Goal: Task Accomplishment & Management: Complete application form

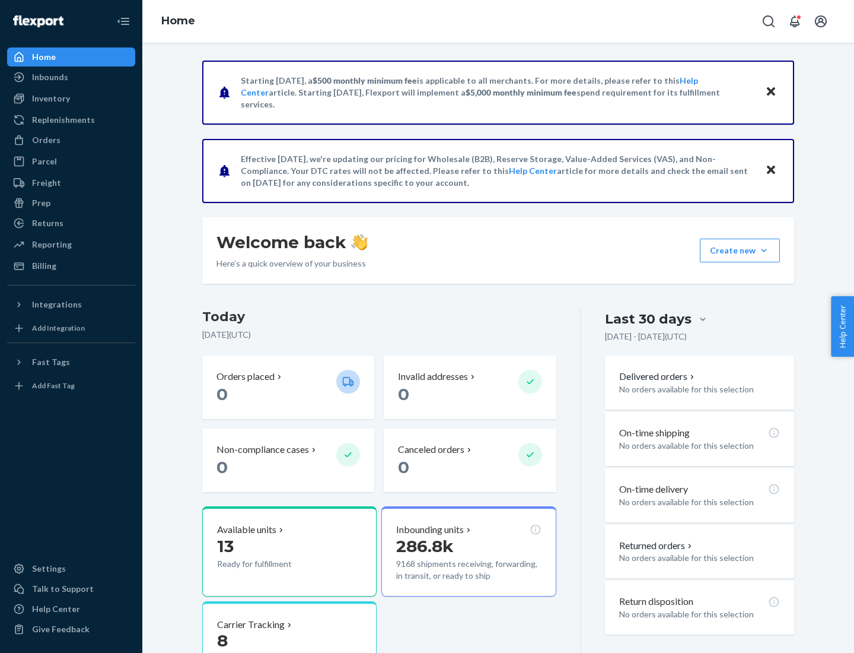
click at [764, 250] on button "Create new Create new inbound Create new order Create new product" at bounding box center [740, 250] width 80 height 24
click at [71, 77] on div "Inbounds" at bounding box center [71, 77] width 126 height 17
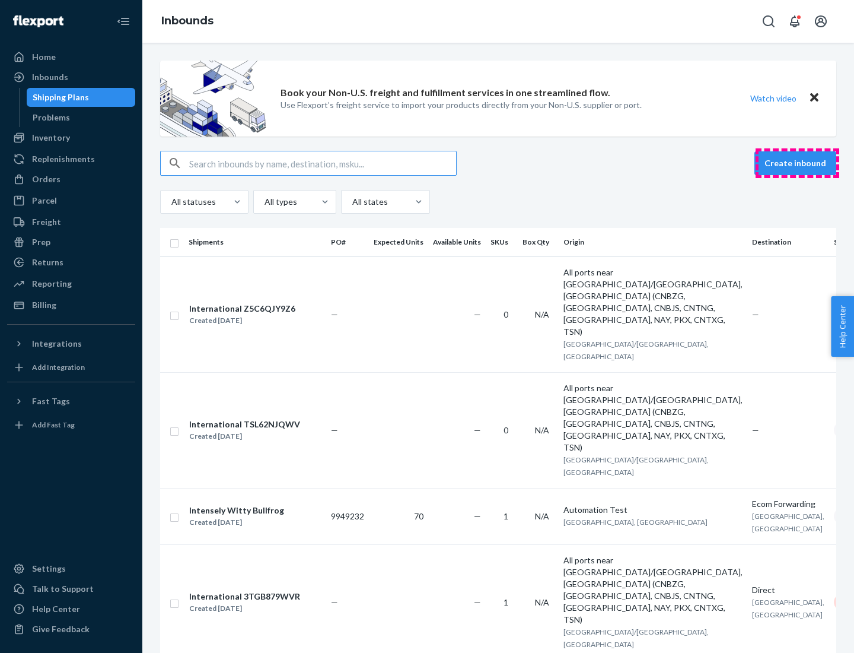
click at [797, 163] on button "Create inbound" at bounding box center [796, 163] width 82 height 24
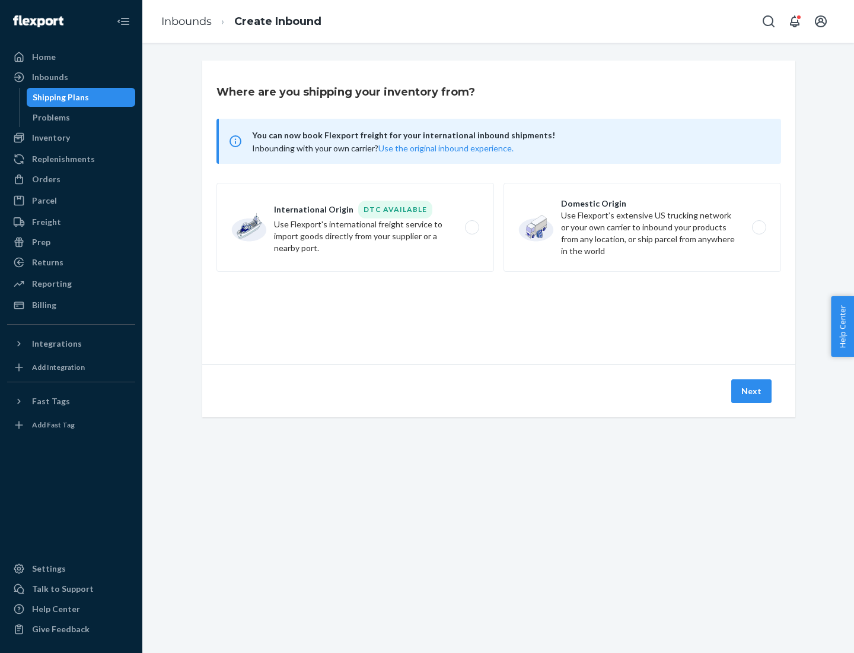
click at [643, 227] on label "Domestic Origin Use Flexport’s extensive US trucking network or your own carrie…" at bounding box center [643, 227] width 278 height 89
click at [759, 227] on input "Domestic Origin Use Flexport’s extensive US trucking network or your own carrie…" at bounding box center [763, 228] width 8 height 8
radio input "true"
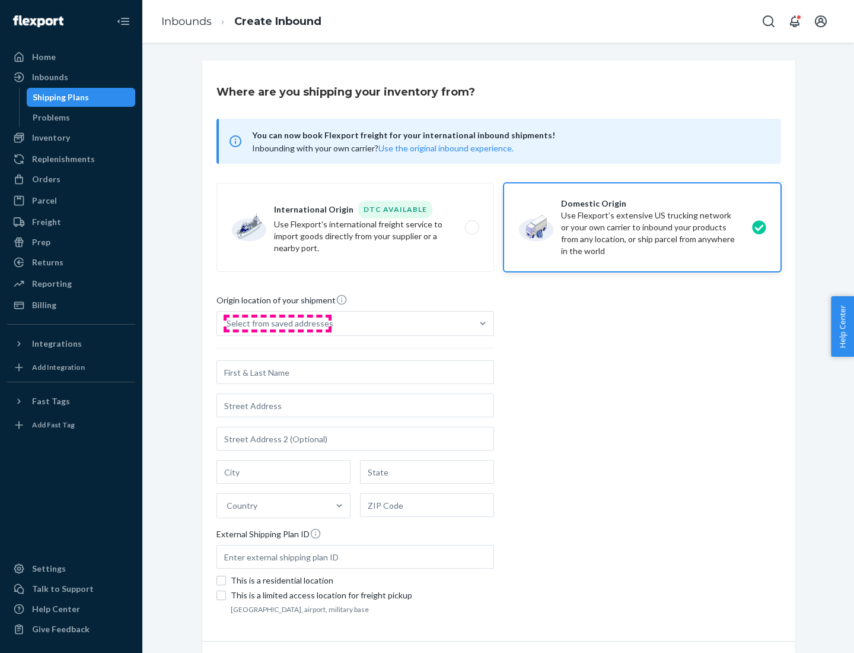
click at [277, 323] on div "Select from saved addresses" at bounding box center [280, 323] width 107 height 12
click at [228, 323] on input "Select from saved addresses" at bounding box center [227, 323] width 1 height 12
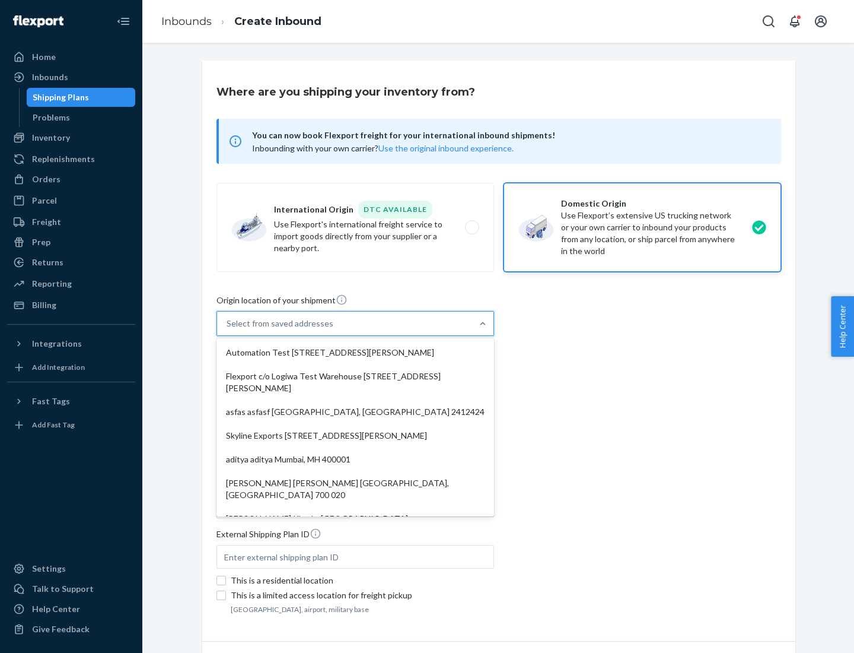
scroll to position [5, 0]
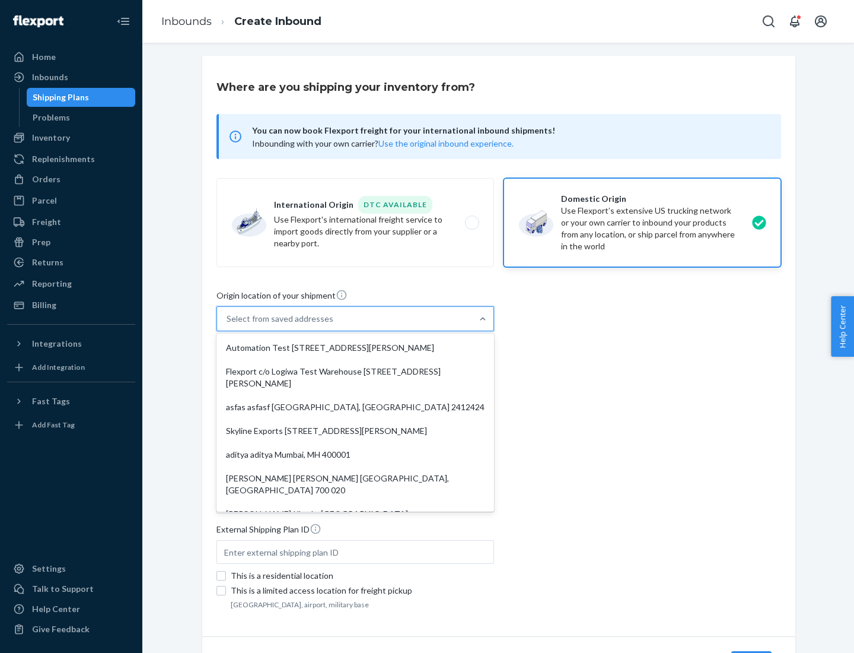
click at [355, 348] on div "Automation Test [STREET_ADDRESS][PERSON_NAME]" at bounding box center [355, 348] width 273 height 24
click at [228, 325] on input "option Automation Test [STREET_ADDRESS][PERSON_NAME]. 9 results available. Use …" at bounding box center [227, 319] width 1 height 12
type input "Automation Test"
type input "9th Floor"
type input "[GEOGRAPHIC_DATA]"
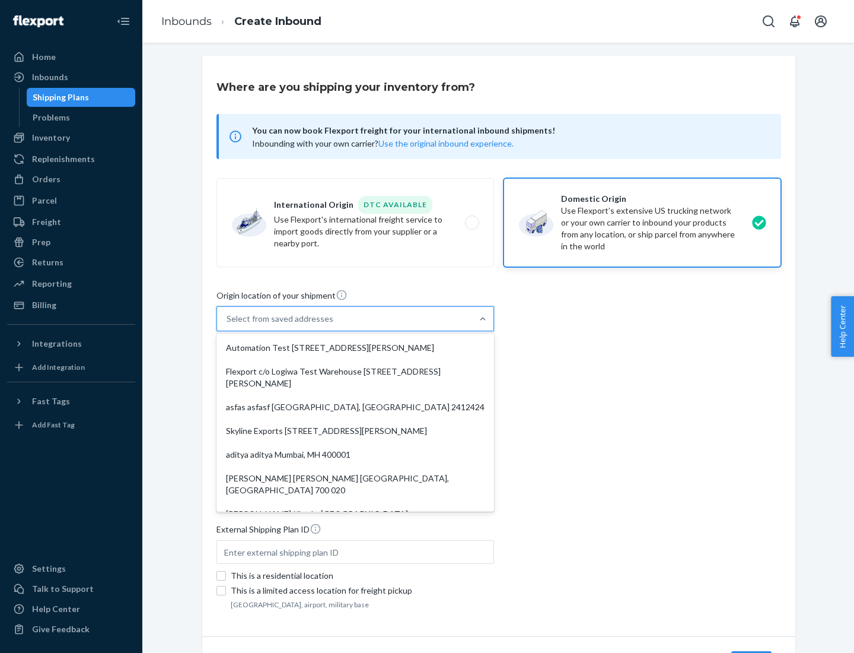
type input "CA"
type input "94104"
type input "[STREET_ADDRESS][PERSON_NAME]"
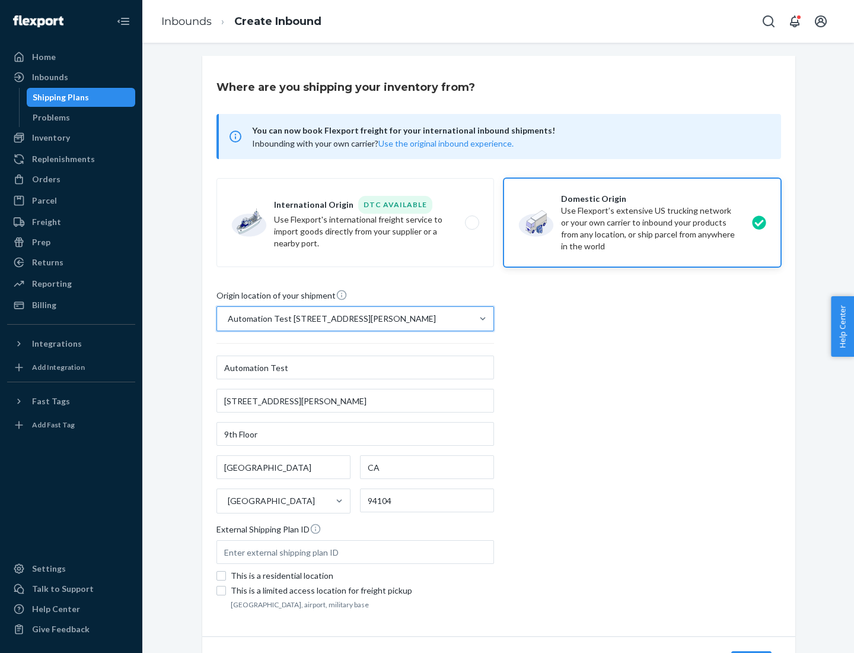
scroll to position [69, 0]
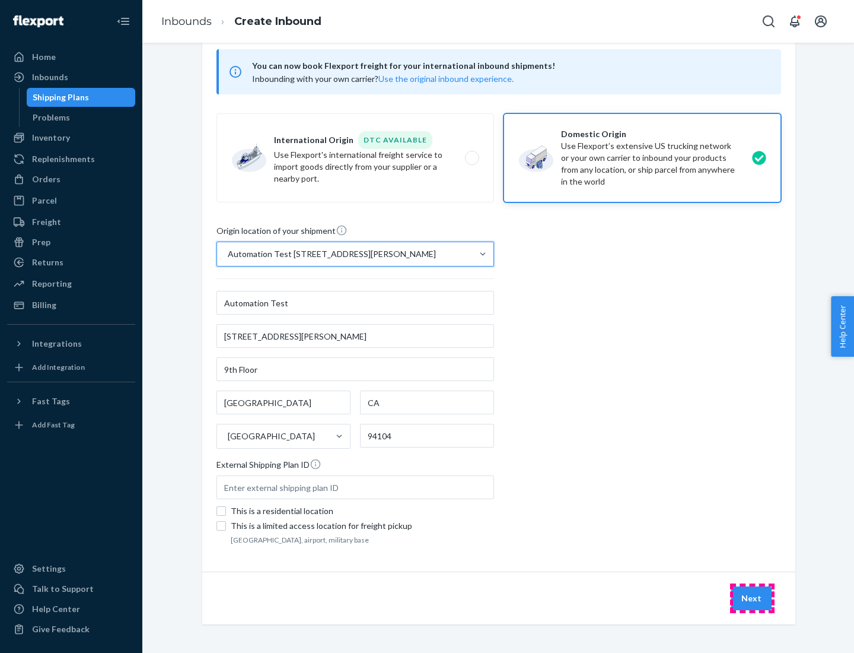
click at [752, 598] on button "Next" at bounding box center [751, 598] width 40 height 24
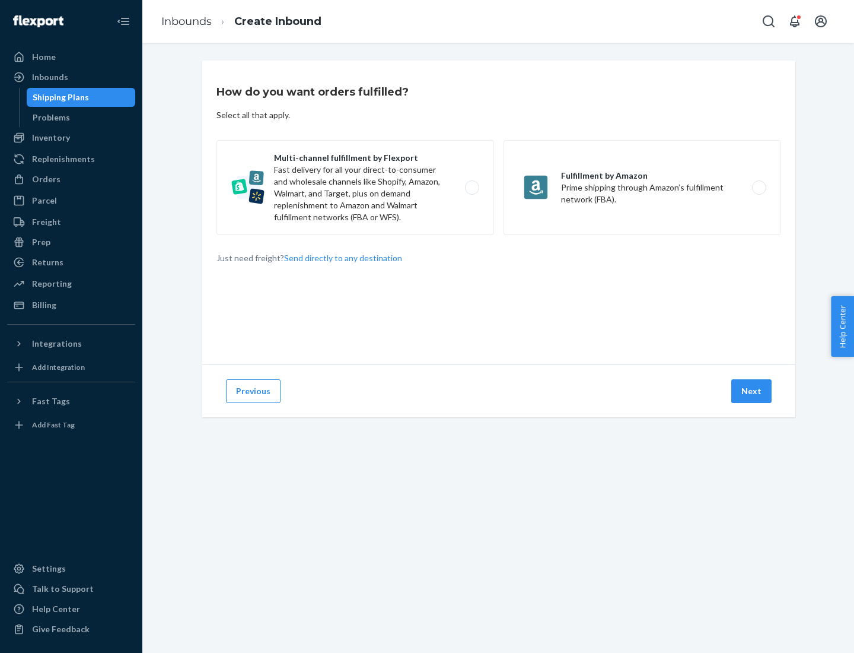
click at [355, 187] on label "Multi-channel fulfillment by Flexport Fast delivery for all your direct-to-cons…" at bounding box center [356, 187] width 278 height 95
click at [472, 187] on input "Multi-channel fulfillment by Flexport Fast delivery for all your direct-to-cons…" at bounding box center [476, 188] width 8 height 8
radio input "true"
click at [752, 391] on button "Next" at bounding box center [751, 391] width 40 height 24
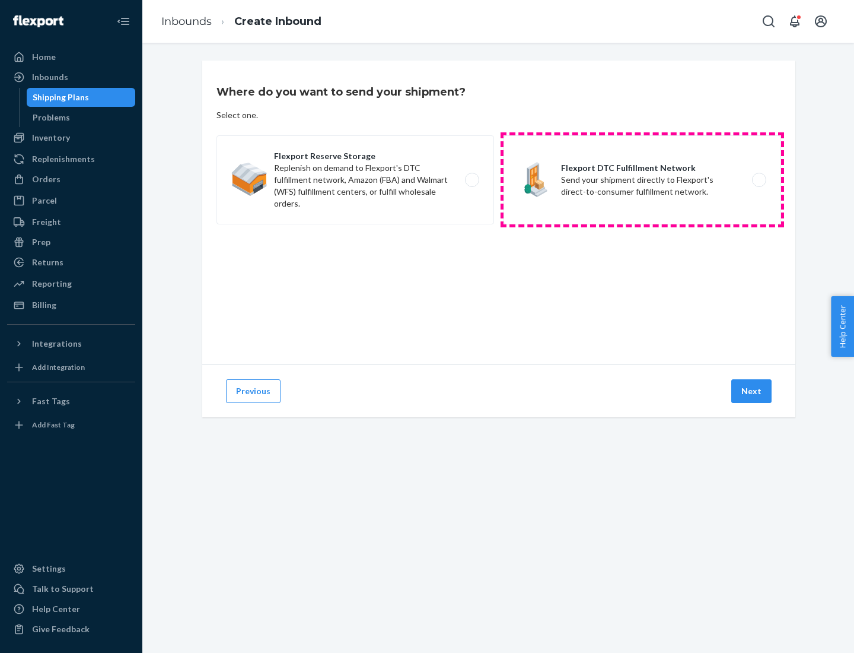
click at [643, 180] on label "Flexport DTC Fulfillment Network Send your shipment directly to Flexport's dire…" at bounding box center [643, 179] width 278 height 89
click at [759, 180] on input "Flexport DTC Fulfillment Network Send your shipment directly to Flexport's dire…" at bounding box center [763, 180] width 8 height 8
radio input "true"
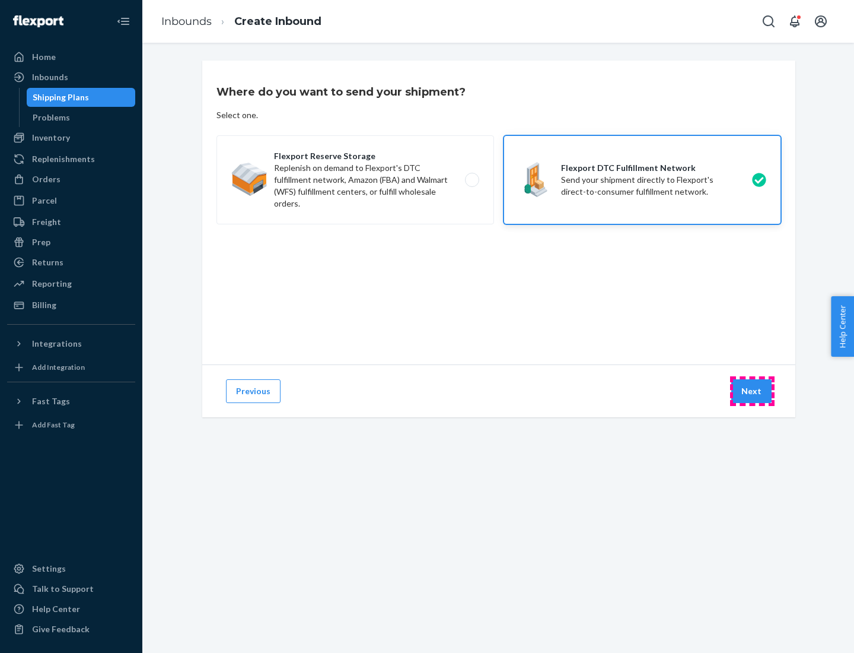
click at [752, 391] on button "Next" at bounding box center [751, 391] width 40 height 24
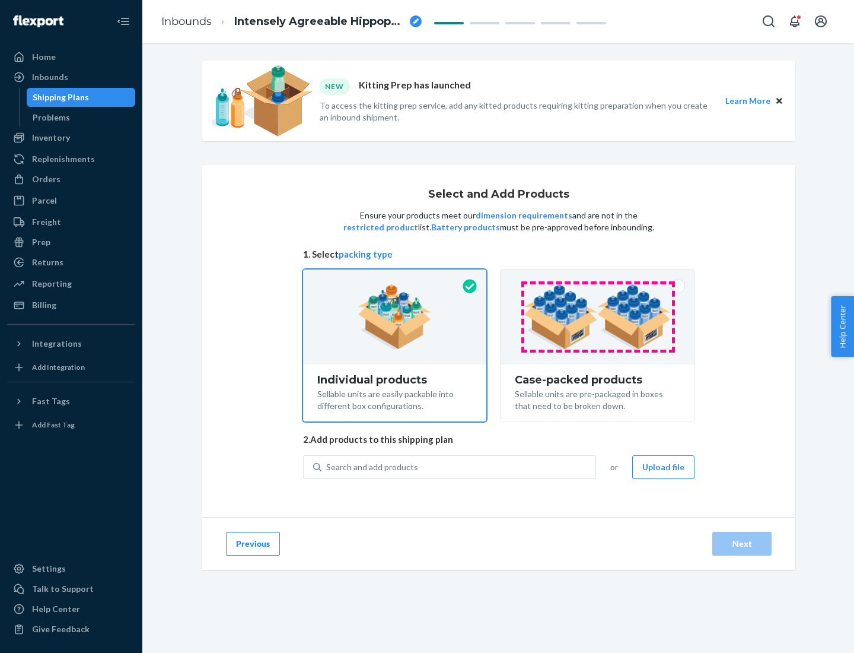
click at [598, 317] on img at bounding box center [598, 316] width 148 height 65
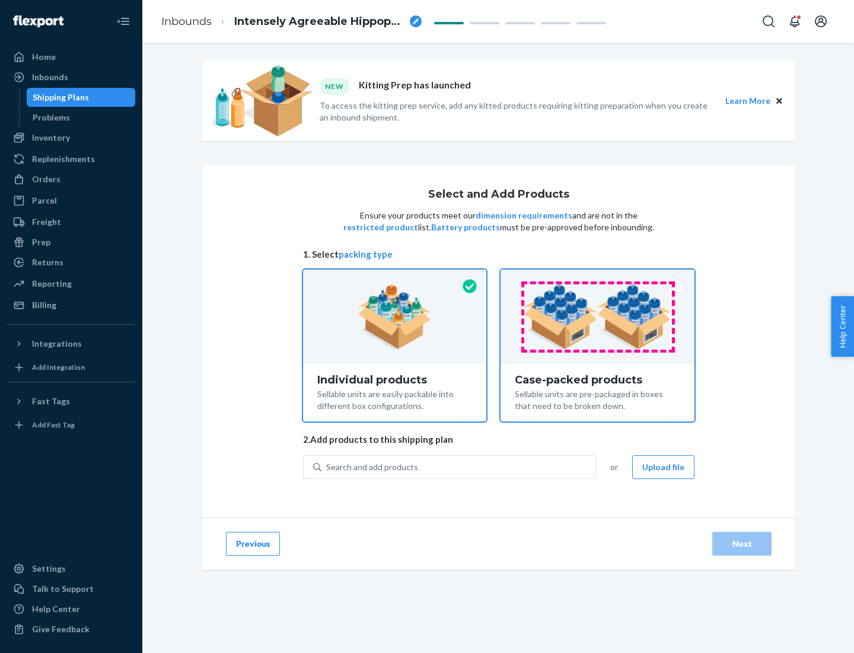
click at [598, 277] on input "Case-packed products Sellable units are pre-packaged in boxes that need to be b…" at bounding box center [598, 273] width 8 height 8
radio input "true"
radio input "false"
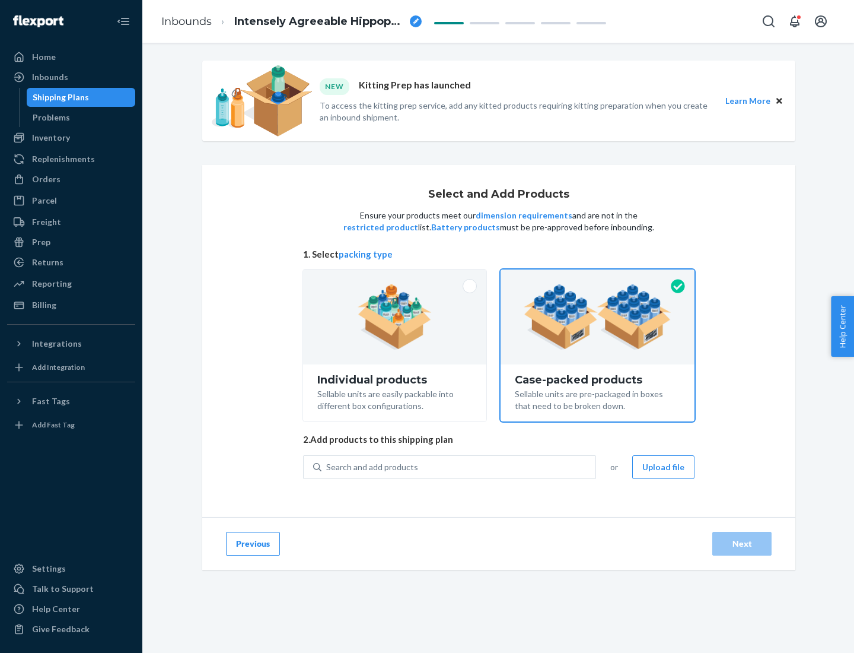
click at [459, 466] on div "Search and add products" at bounding box center [459, 466] width 274 height 21
click at [327, 466] on input "Search and add products" at bounding box center [326, 467] width 1 height 12
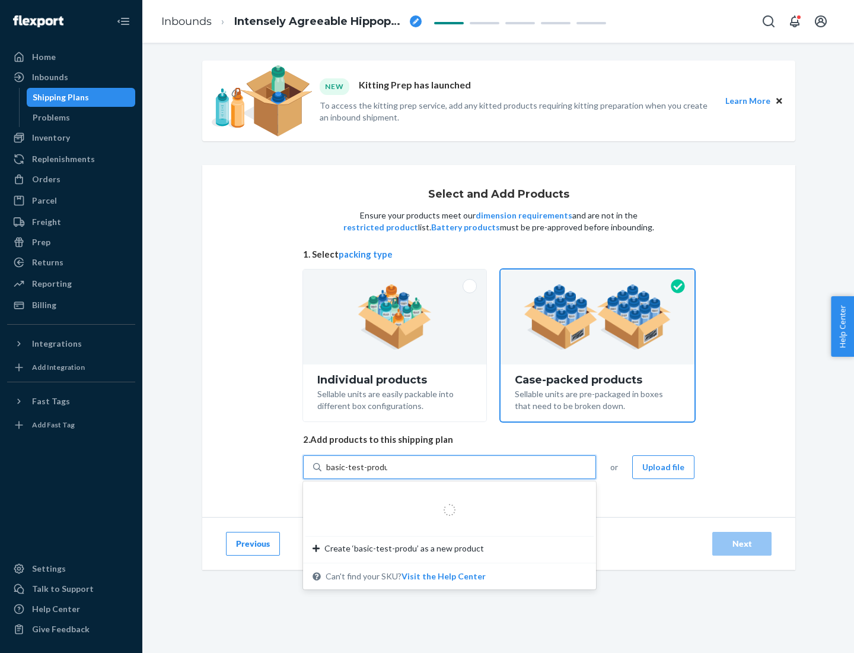
type input "basic-test-product-1"
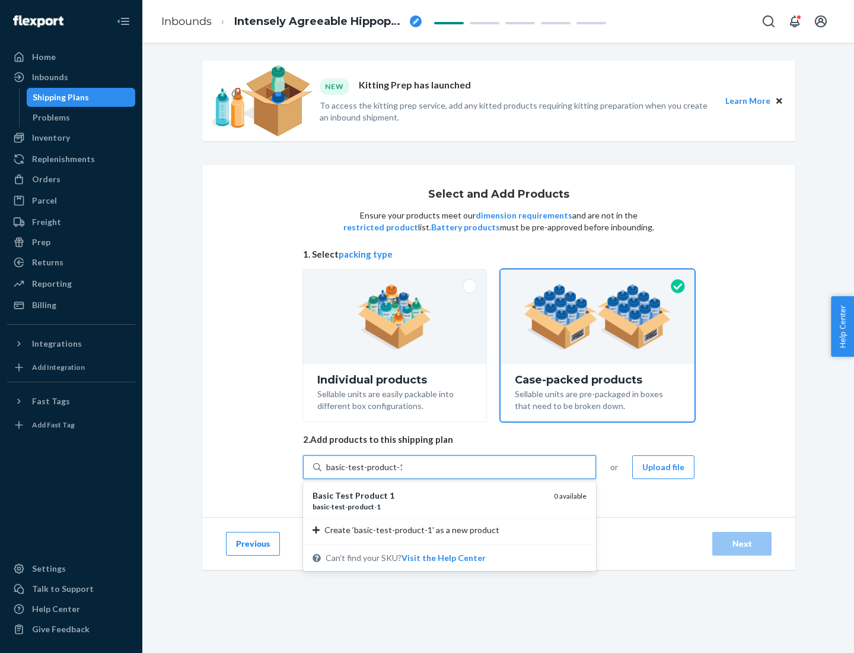
click at [429, 506] on div "basic - test - product - 1" at bounding box center [429, 506] width 232 height 10
click at [402, 473] on input "basic-test-product-1" at bounding box center [364, 467] width 76 height 12
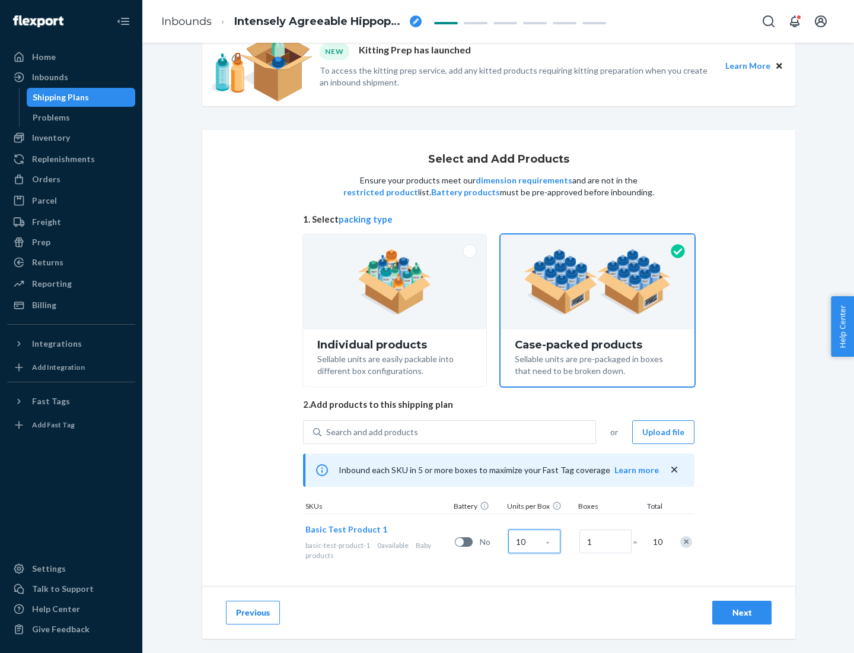
scroll to position [43, 0]
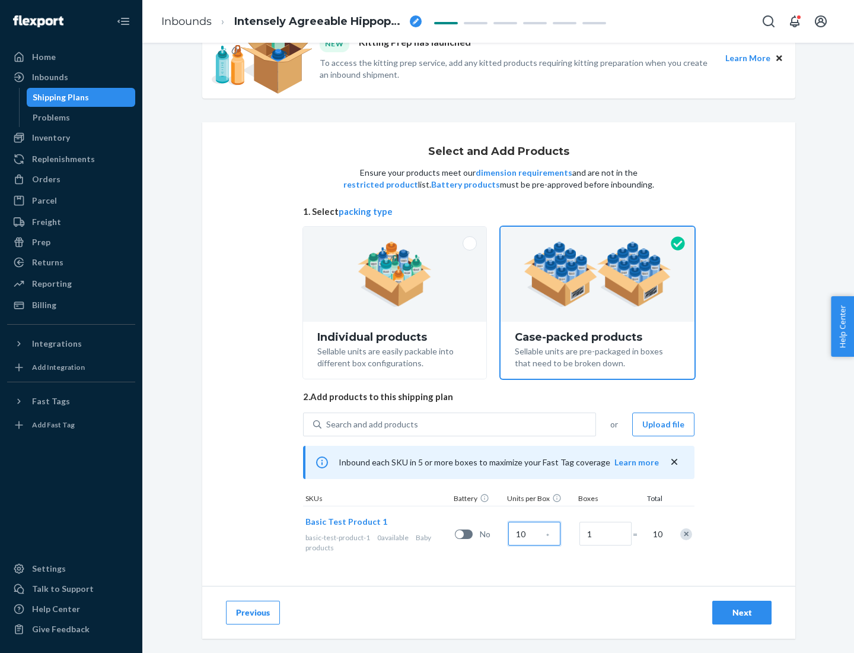
type input "10"
type input "7"
click at [742, 612] on div "Next" at bounding box center [742, 612] width 39 height 12
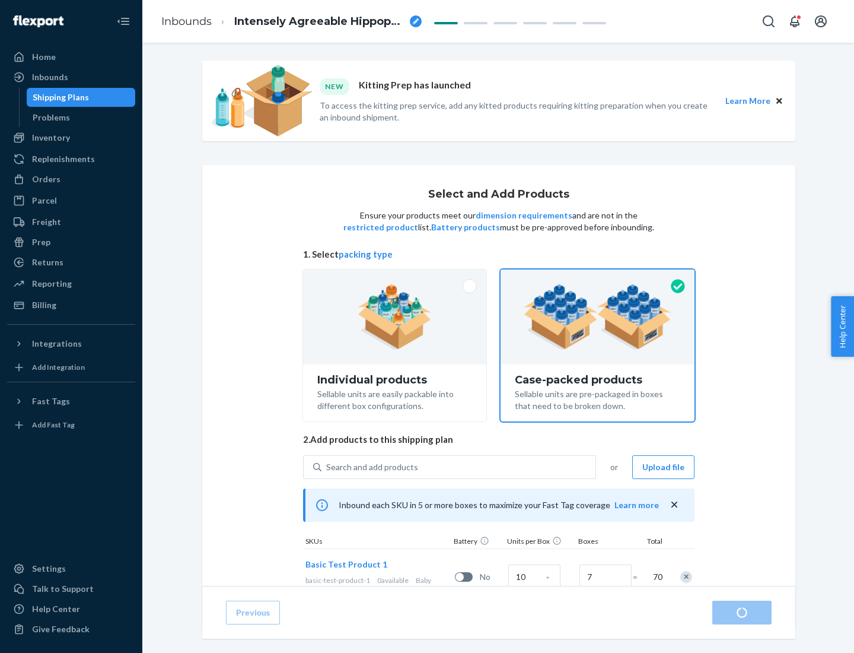
radio input "true"
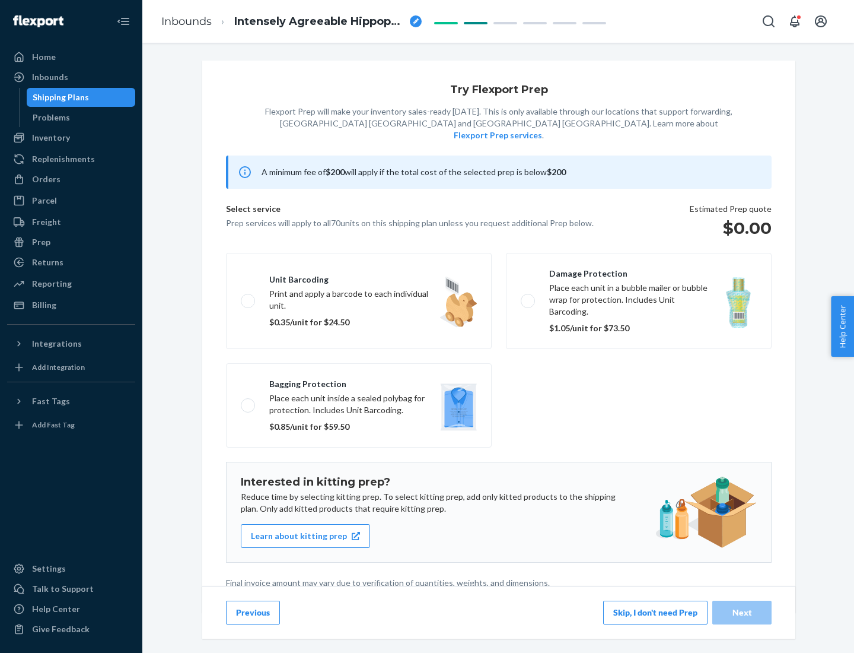
scroll to position [3, 0]
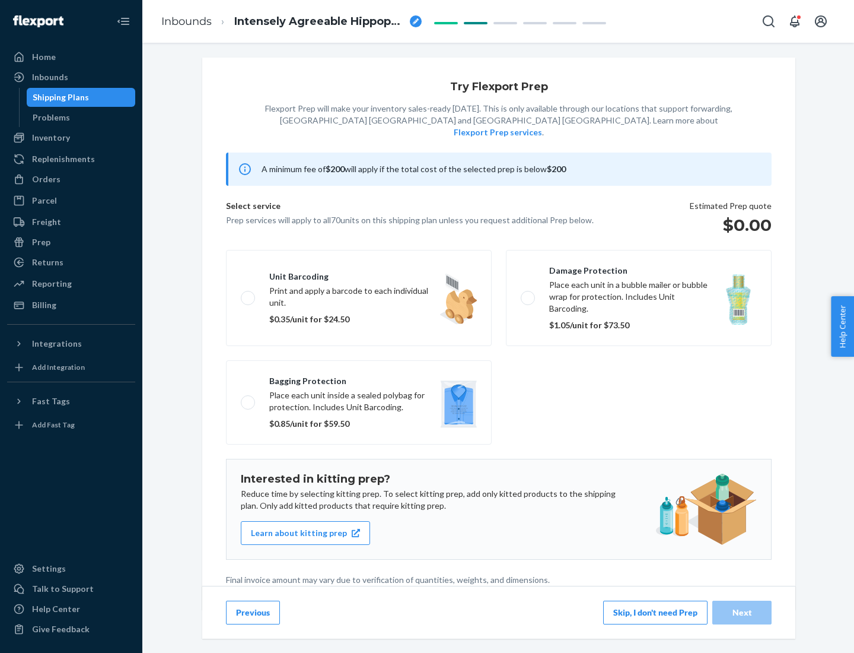
click at [359, 378] on label "Bagging protection Place each unit inside a sealed polybag for protection. Incl…" at bounding box center [359, 402] width 266 height 84
click at [249, 398] on input "Bagging protection Place each unit inside a sealed polybag for protection. Incl…" at bounding box center [245, 402] width 8 height 8
checkbox input "true"
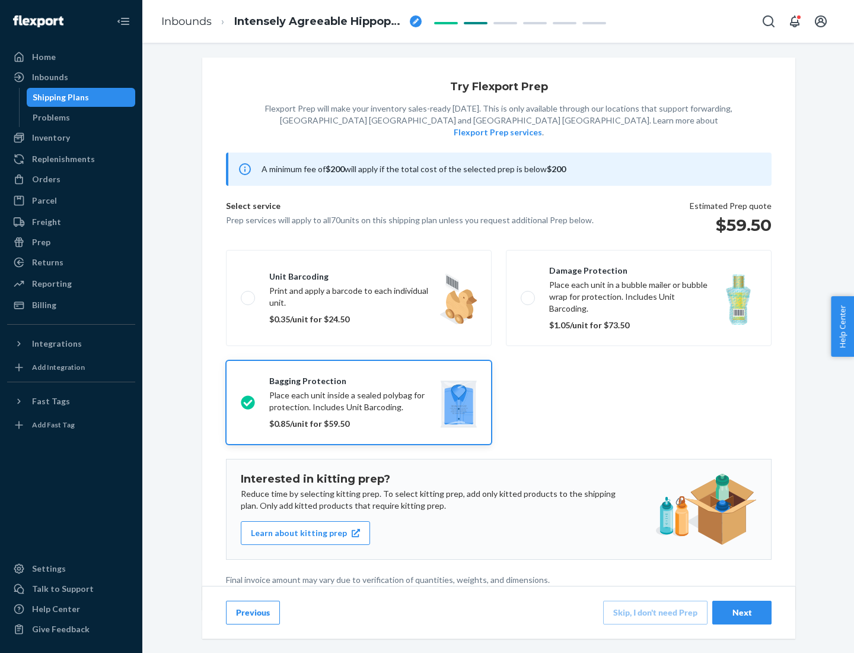
click at [742, 612] on div "Next" at bounding box center [742, 612] width 39 height 12
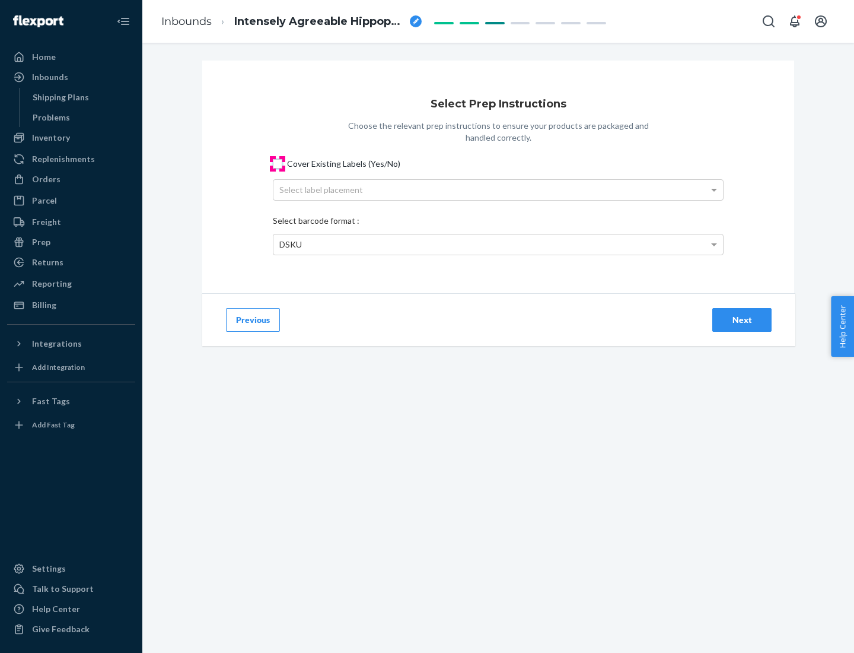
click at [278, 163] on input "Cover Existing Labels (Yes/No)" at bounding box center [277, 163] width 9 height 9
checkbox input "true"
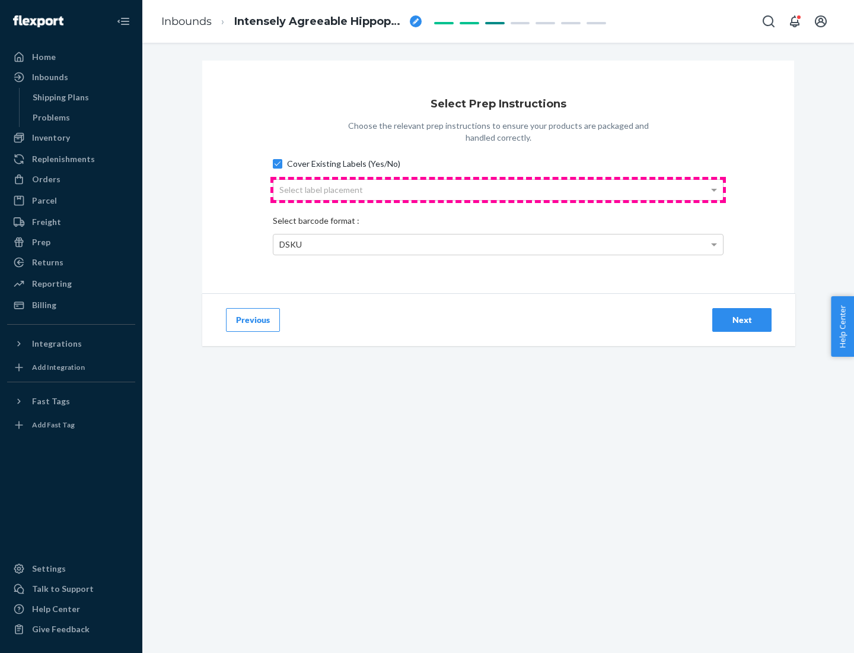
click at [498, 189] on div "Select label placement" at bounding box center [498, 190] width 450 height 20
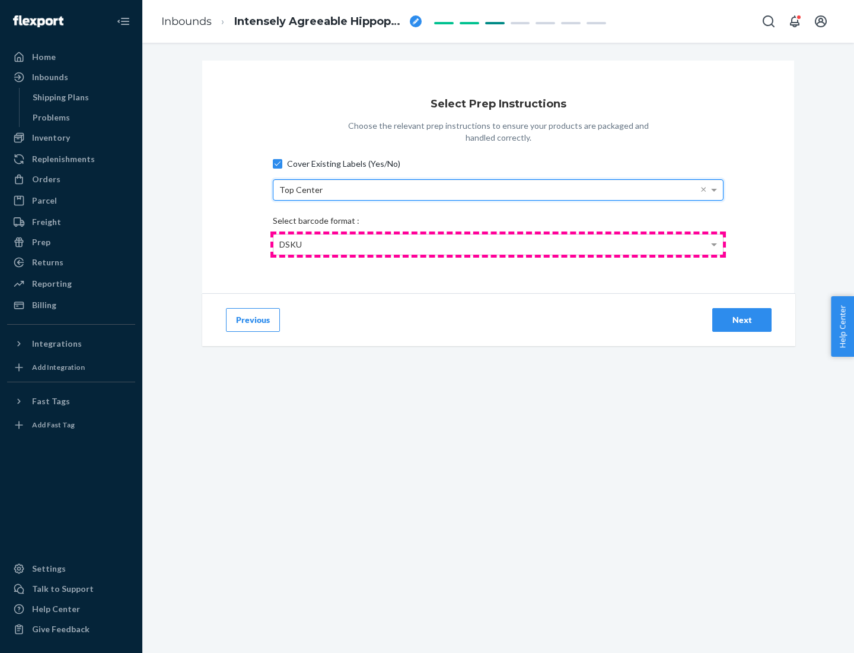
click at [498, 244] on div "DSKU" at bounding box center [498, 244] width 450 height 20
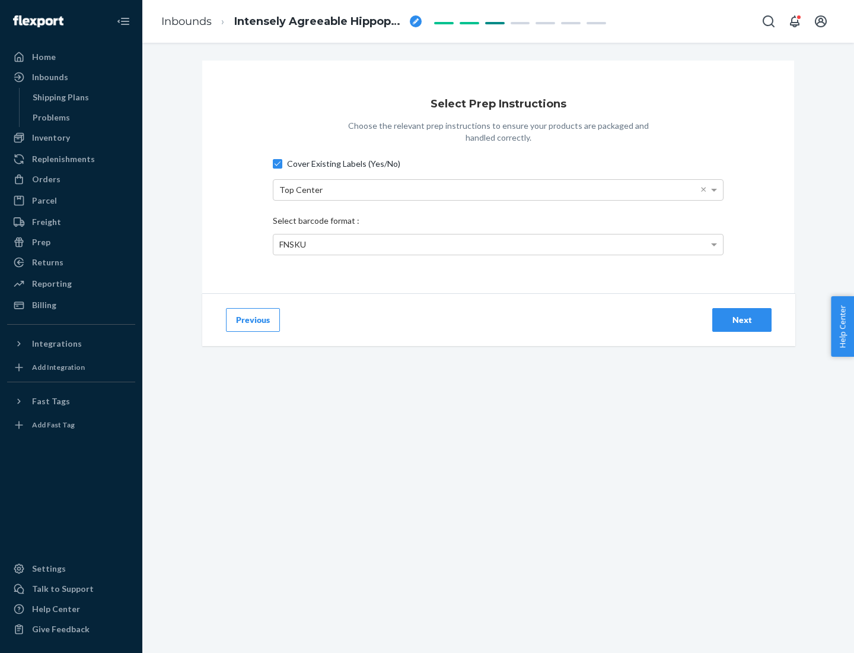
click at [742, 319] on div "Next" at bounding box center [742, 320] width 39 height 12
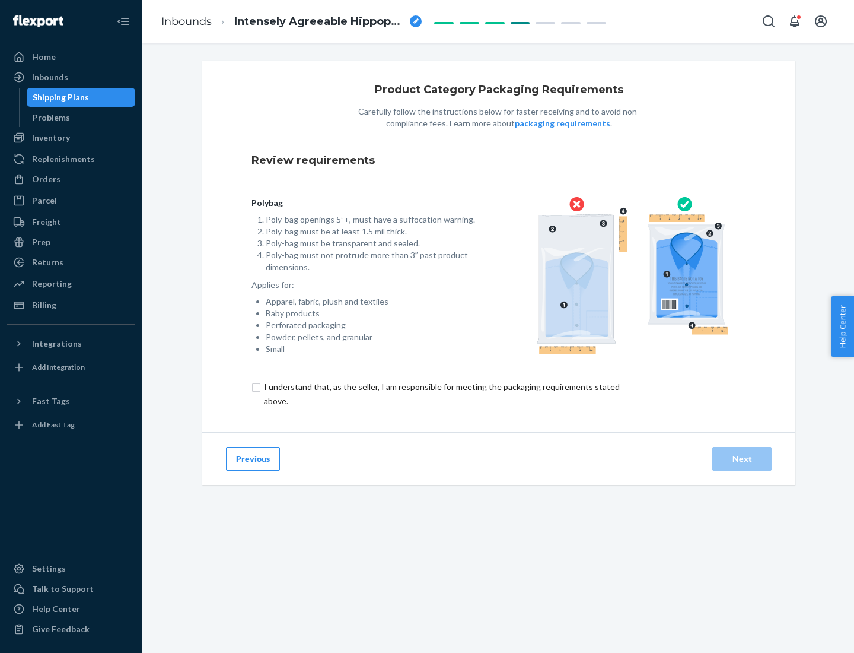
click at [441, 393] on input "checkbox" at bounding box center [449, 394] width 395 height 28
checkbox input "true"
click at [742, 458] on div "Next" at bounding box center [742, 459] width 39 height 12
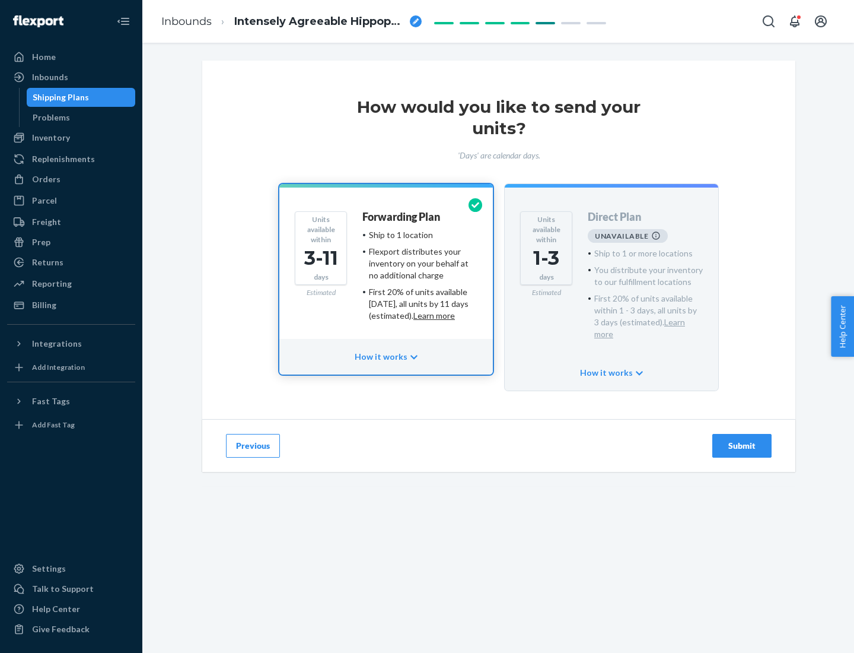
click at [402, 217] on h4 "Forwarding Plan" at bounding box center [401, 217] width 78 height 12
click at [742, 440] on div "Submit" at bounding box center [742, 446] width 39 height 12
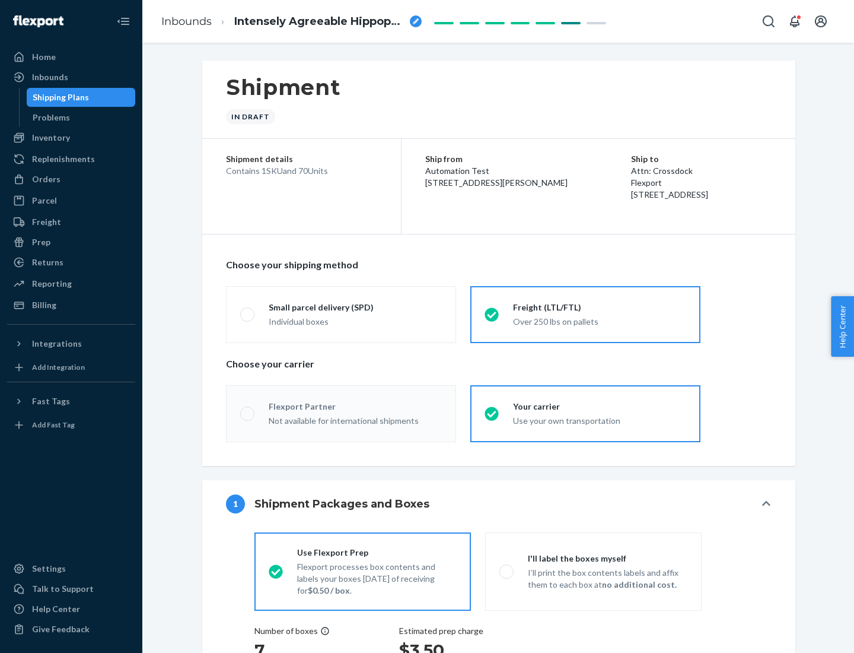
radio input "true"
radio input "false"
radio input "true"
radio input "false"
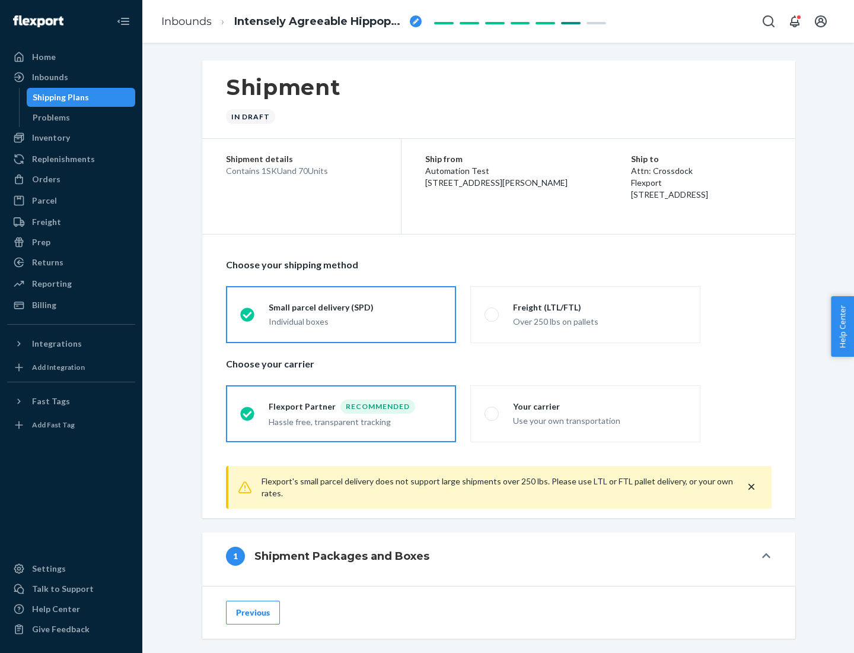
click at [355, 321] on div "Individual boxes" at bounding box center [355, 322] width 173 height 12
click at [248, 318] on input "Small parcel delivery (SPD) Individual boxes" at bounding box center [244, 314] width 8 height 8
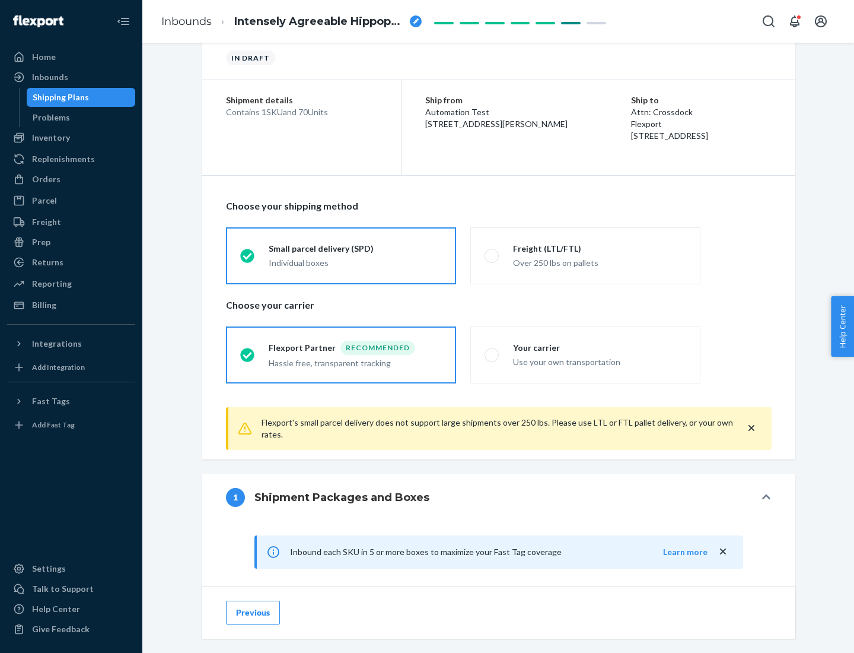
click at [355, 347] on div "Recommended" at bounding box center [378, 348] width 75 height 14
click at [248, 351] on input "Flexport Partner Recommended Hassle free, transparent tracking" at bounding box center [244, 355] width 8 height 8
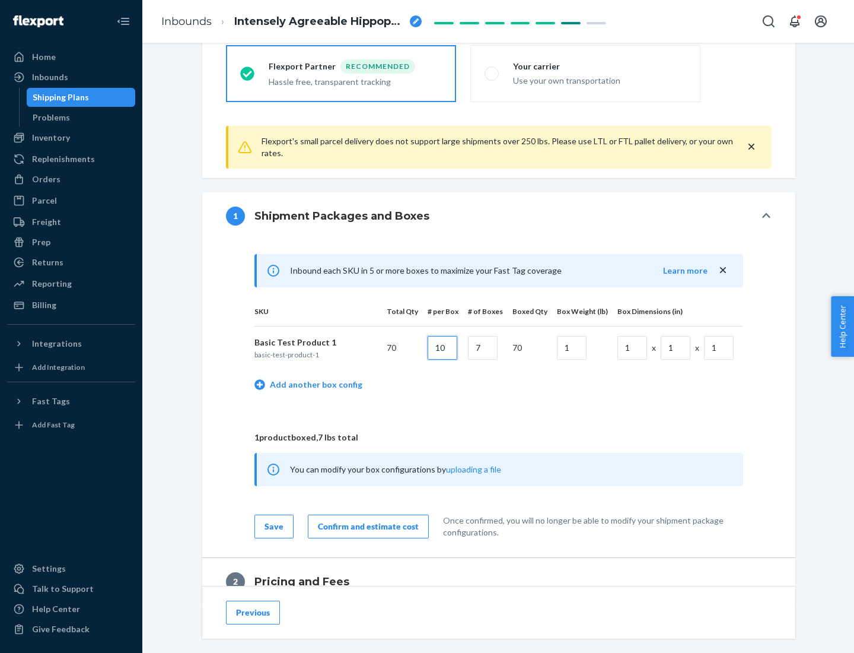
type input "10"
type input "7"
type input "1"
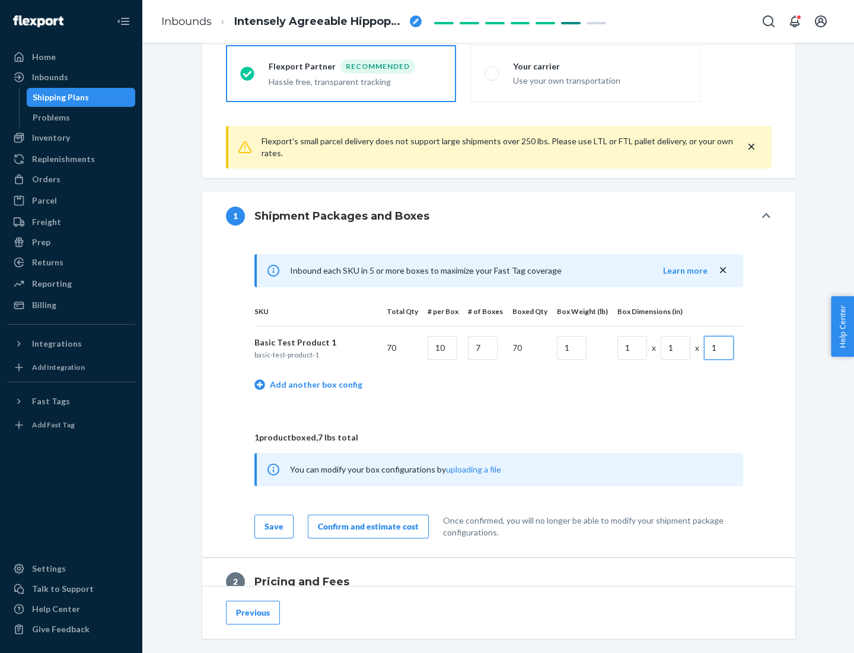
scroll to position [519, 0]
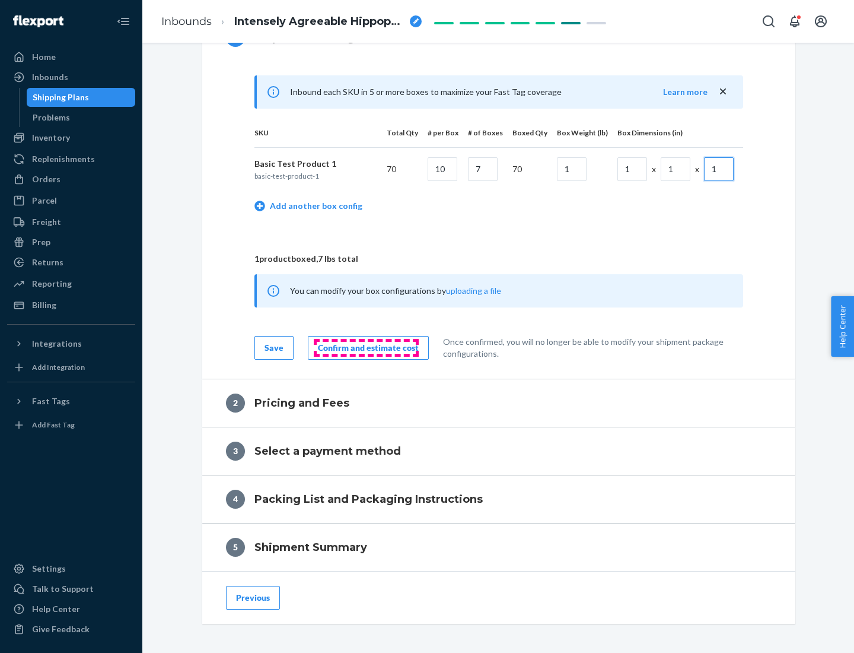
type input "1"
click at [366, 347] on div "Confirm and estimate cost" at bounding box center [368, 348] width 101 height 12
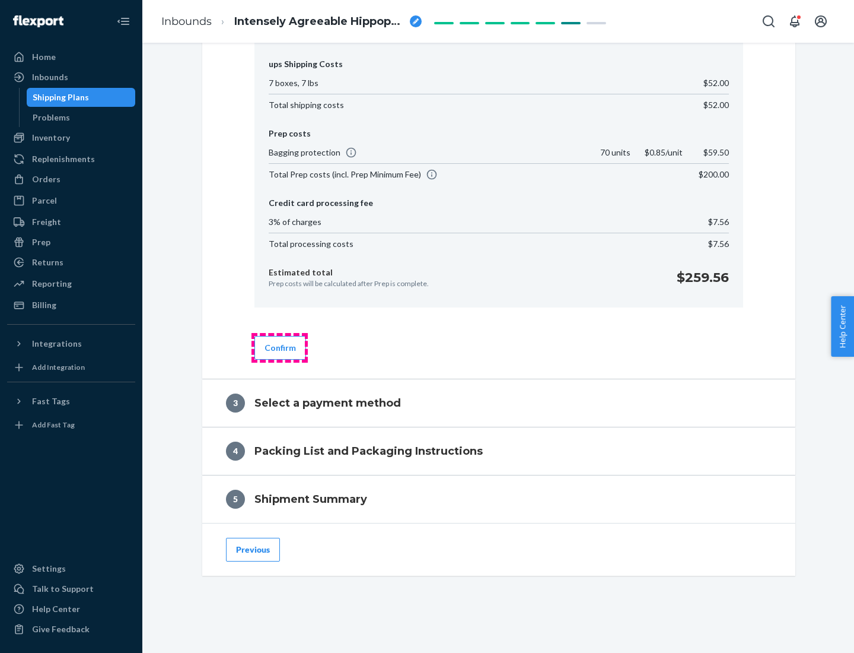
click at [279, 347] on button "Confirm" at bounding box center [281, 348] width 52 height 24
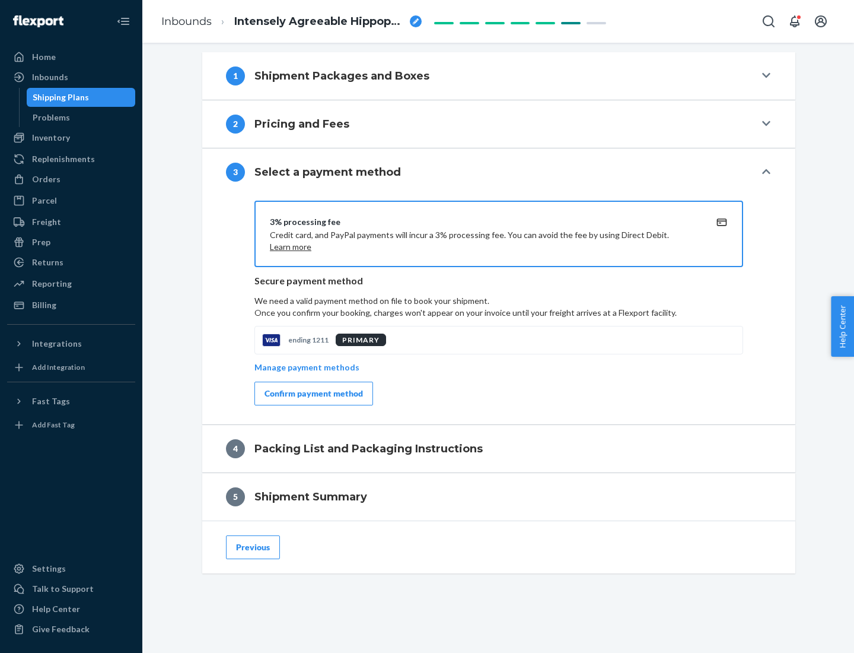
click at [313, 393] on div "Confirm payment method" at bounding box center [314, 393] width 98 height 12
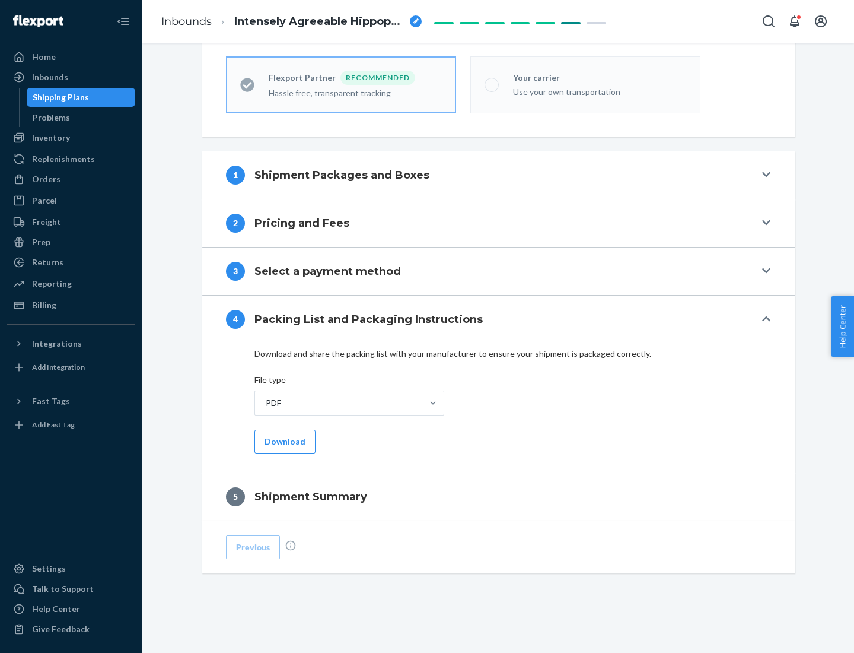
scroll to position [329, 0]
click at [284, 441] on button "Download" at bounding box center [285, 442] width 61 height 24
